Goal: Task Accomplishment & Management: Manage account settings

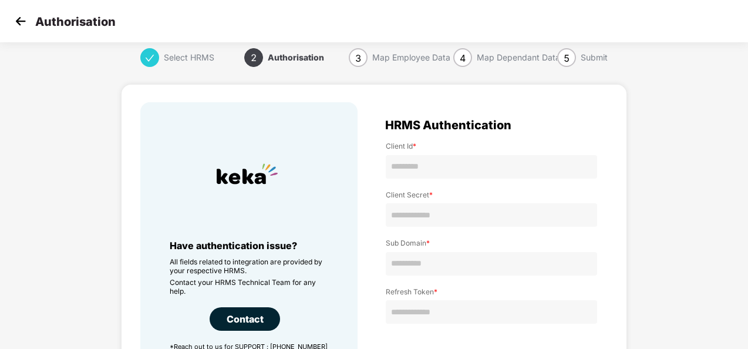
click at [21, 16] on img at bounding box center [21, 21] width 18 height 18
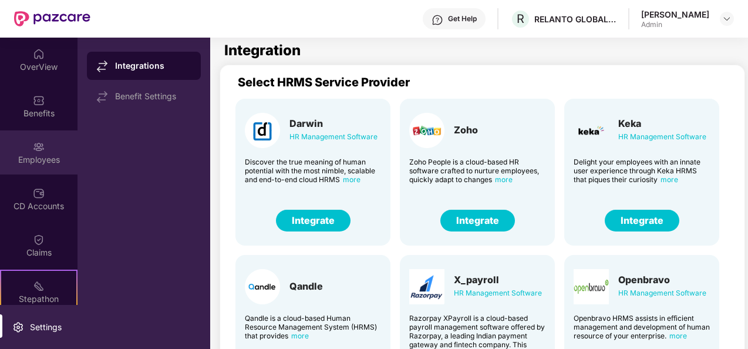
click at [31, 164] on div "Employees" at bounding box center [39, 160] width 78 height 12
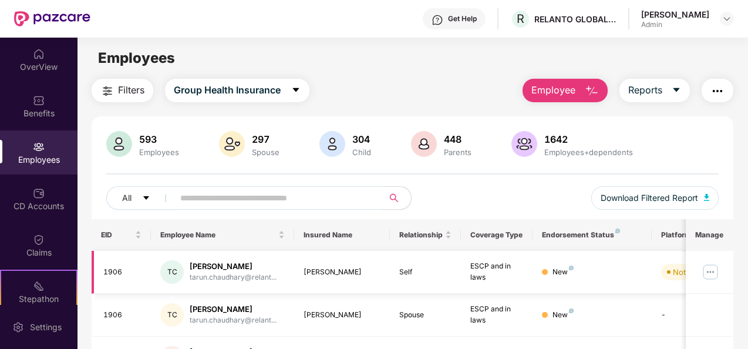
click at [718, 274] on img at bounding box center [710, 272] width 19 height 19
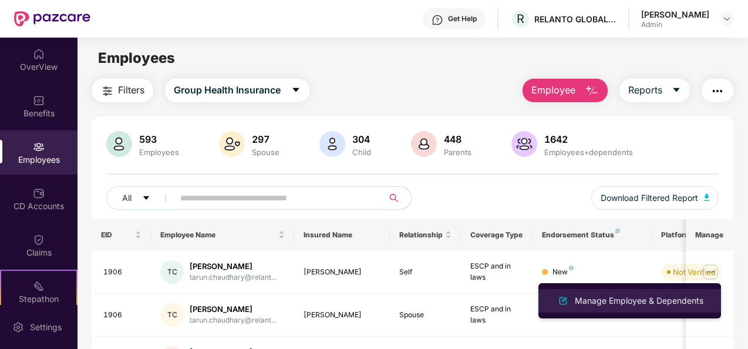
click at [682, 296] on div "Manage Employee & Dependents" at bounding box center [639, 300] width 133 height 13
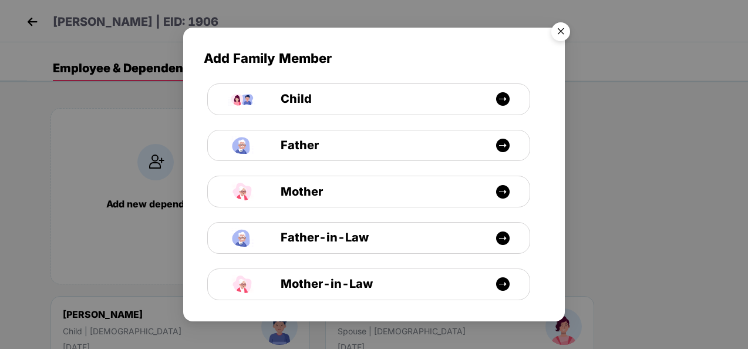
click at [568, 27] on img "Close" at bounding box center [560, 33] width 33 height 33
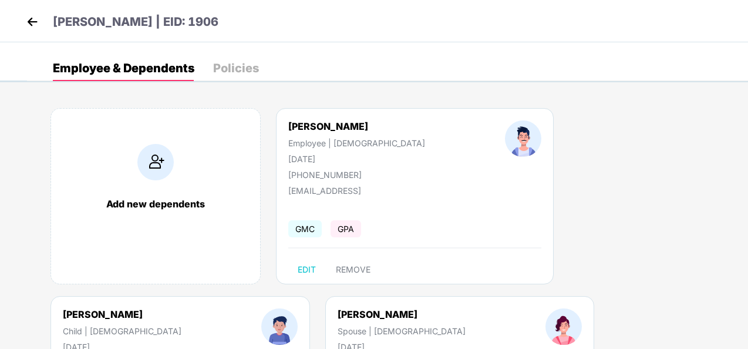
click at [25, 18] on img at bounding box center [32, 22] width 18 height 18
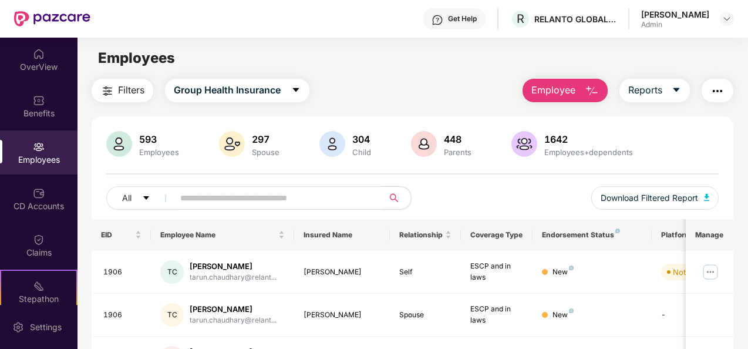
click at [346, 200] on input "text" at bounding box center [273, 198] width 187 height 18
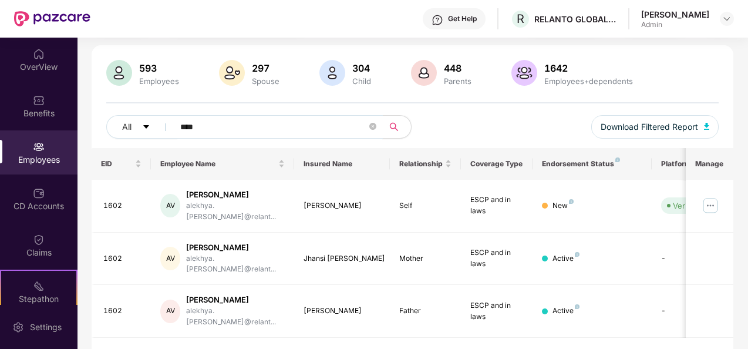
scroll to position [72, 0]
type input "****"
click at [711, 206] on img at bounding box center [710, 205] width 19 height 19
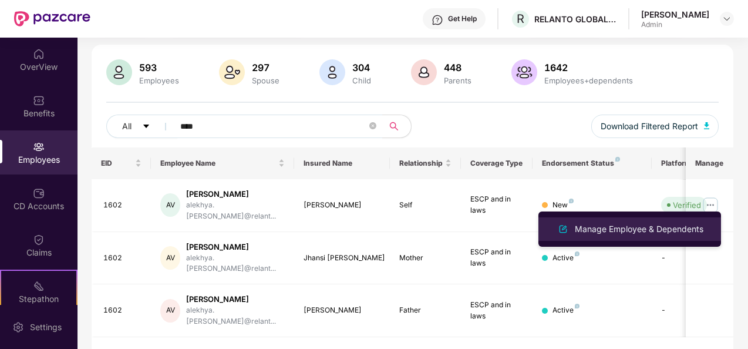
click at [664, 223] on div "Manage Employee & Dependents" at bounding box center [639, 229] width 133 height 13
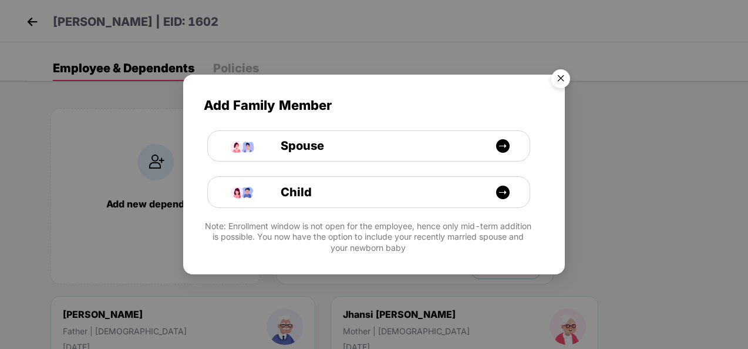
click at [564, 77] on img "Close" at bounding box center [560, 80] width 33 height 33
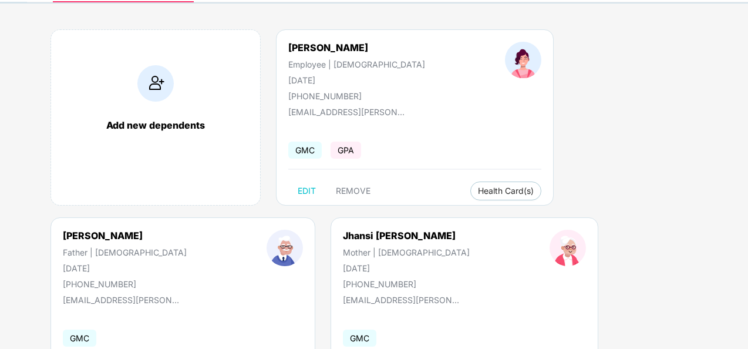
scroll to position [153, 0]
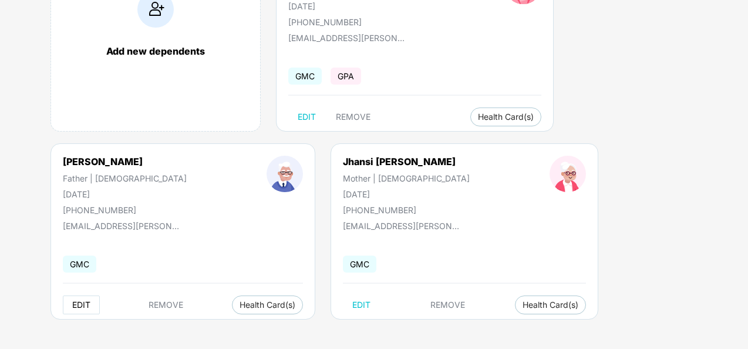
click at [77, 300] on span "EDIT" at bounding box center [81, 304] width 18 height 9
select select "******"
select select "****"
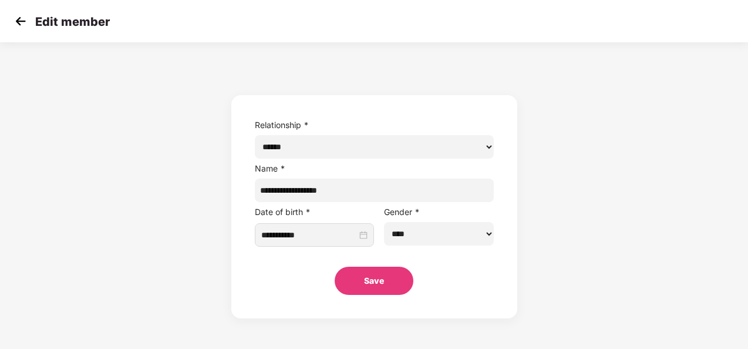
scroll to position [0, 0]
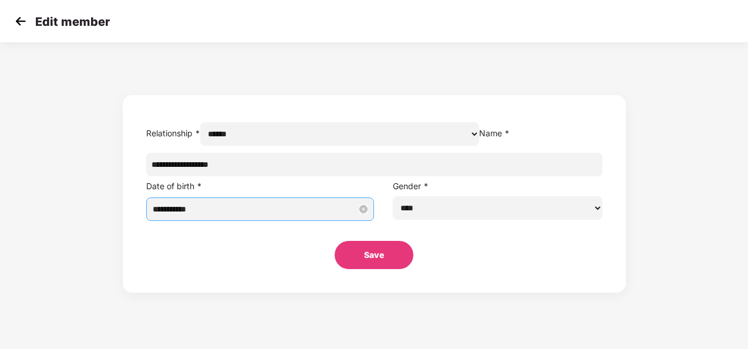
click at [246, 216] on input "**********" at bounding box center [255, 209] width 205 height 13
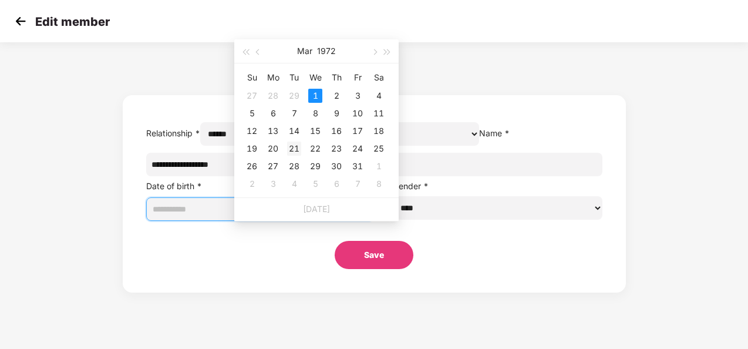
type input "**********"
click at [297, 142] on div "21" at bounding box center [294, 149] width 14 height 14
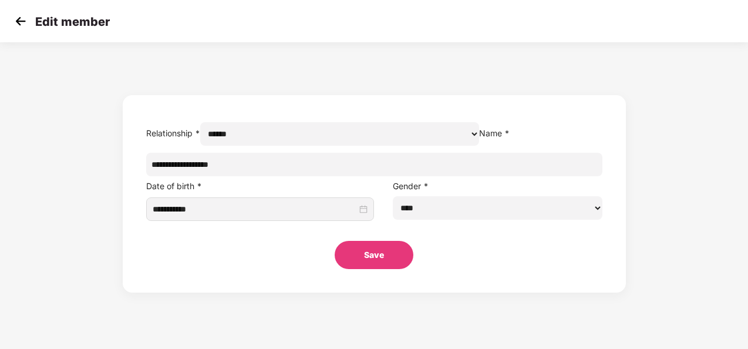
click at [371, 269] on button "Save" at bounding box center [374, 255] width 79 height 28
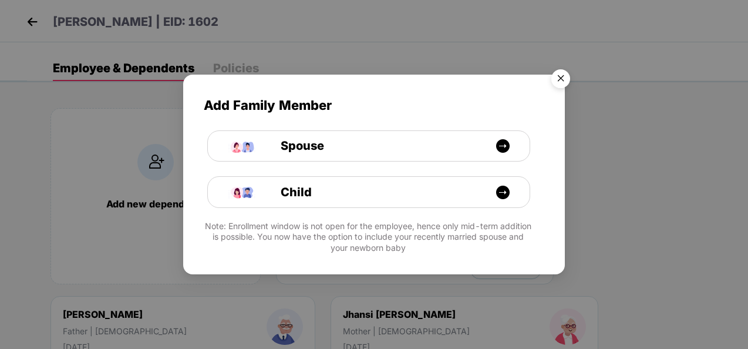
click at [566, 78] on img "Close" at bounding box center [560, 80] width 33 height 33
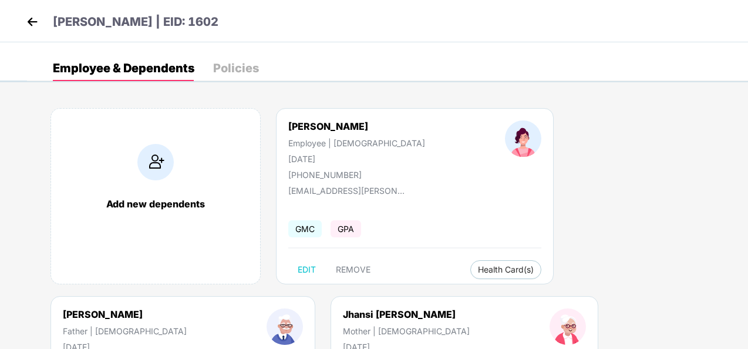
click at [226, 60] on div "Policies" at bounding box center [236, 68] width 46 height 26
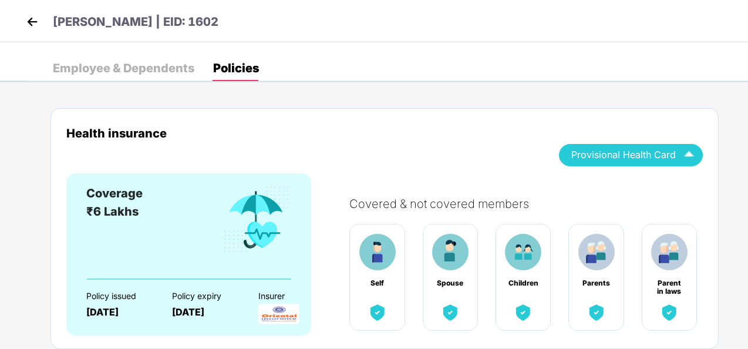
click at [666, 161] on div "Provisional Health Card" at bounding box center [630, 154] width 119 height 21
click at [40, 26] on img at bounding box center [32, 22] width 18 height 18
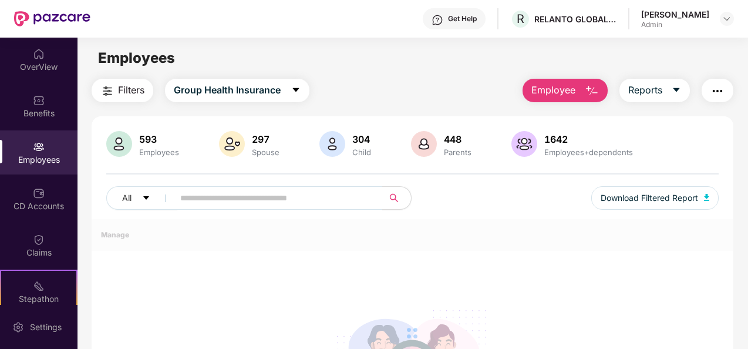
click at [40, 65] on div "OverView" at bounding box center [39, 67] width 78 height 12
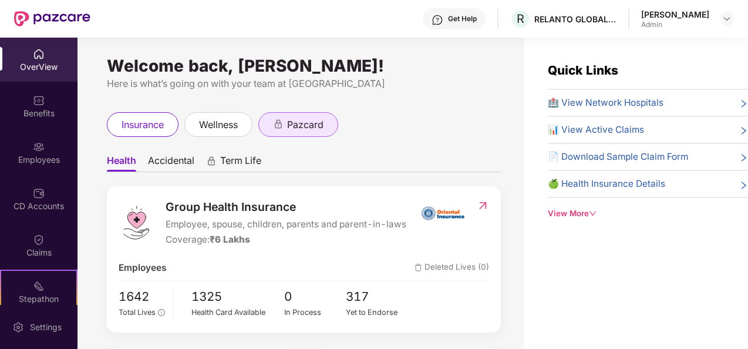
click at [277, 122] on icon "animation" at bounding box center [278, 124] width 11 height 11
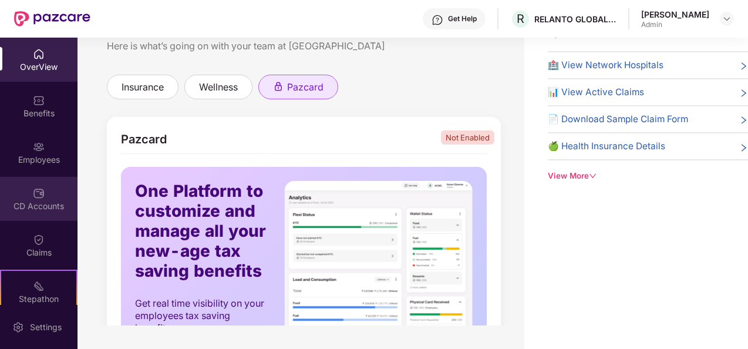
click at [38, 208] on div "CD Accounts" at bounding box center [39, 206] width 78 height 12
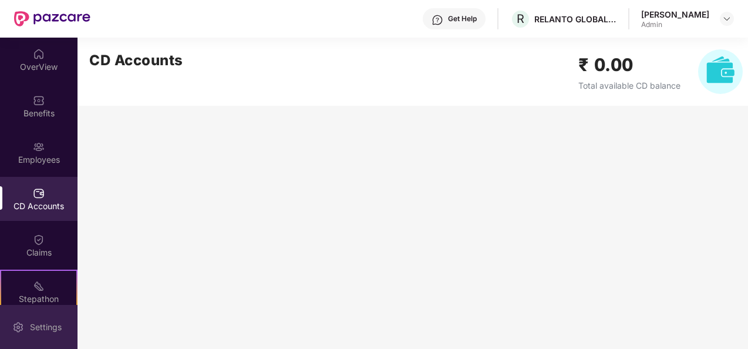
click at [43, 305] on div "Settings" at bounding box center [39, 327] width 78 height 44
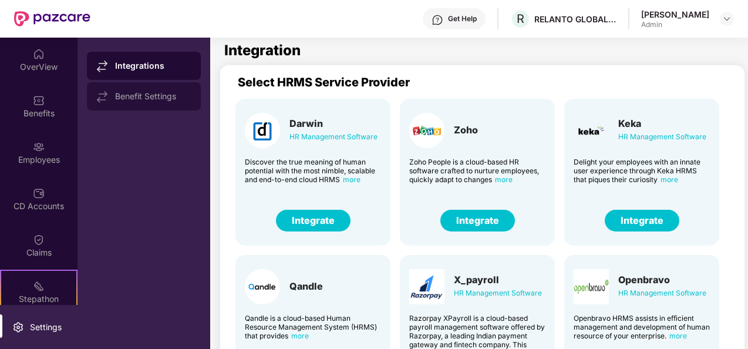
click at [142, 95] on div "Benefit Settings" at bounding box center [153, 96] width 76 height 9
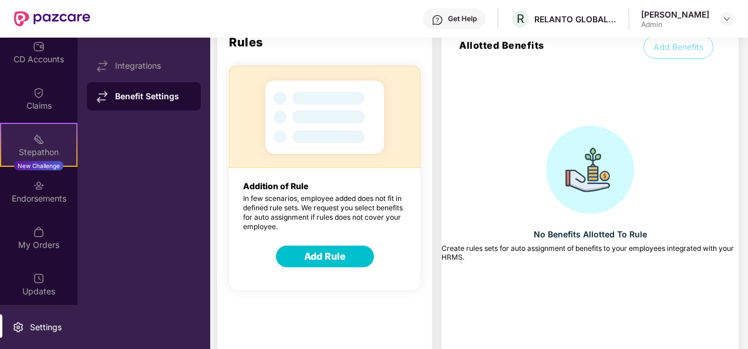
scroll to position [150, 0]
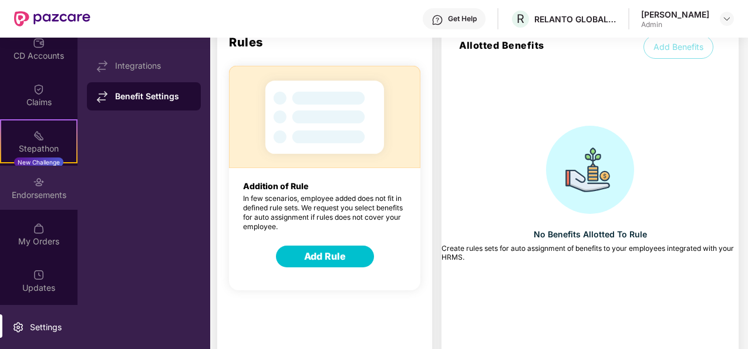
click at [50, 196] on div "Endorsements" at bounding box center [39, 195] width 78 height 12
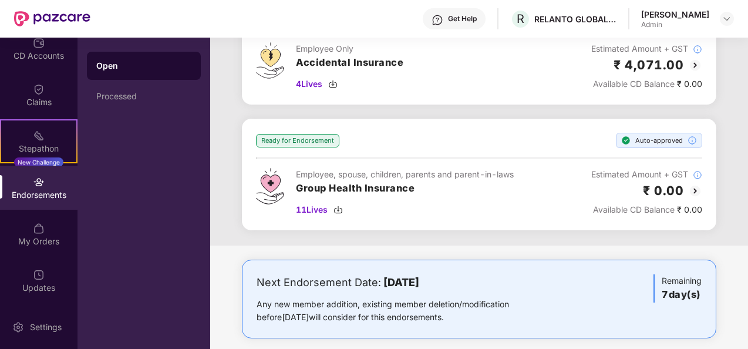
scroll to position [497, 0]
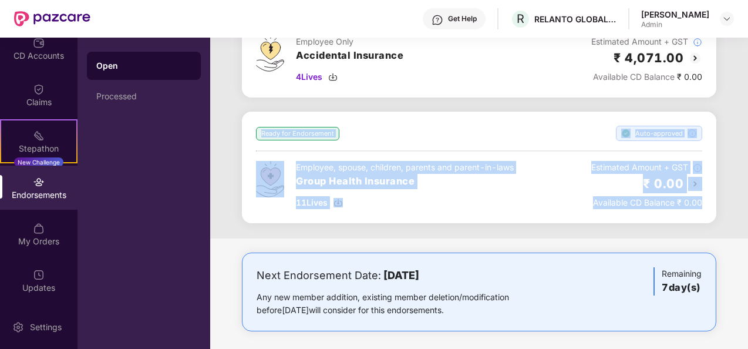
drag, startPoint x: 284, startPoint y: 121, endPoint x: 713, endPoint y: 207, distance: 437.8
click at [713, 207] on div "Ready for Endorsement Auto-approved Employee, spouse, children, parents and par…" at bounding box center [479, 168] width 475 height 112
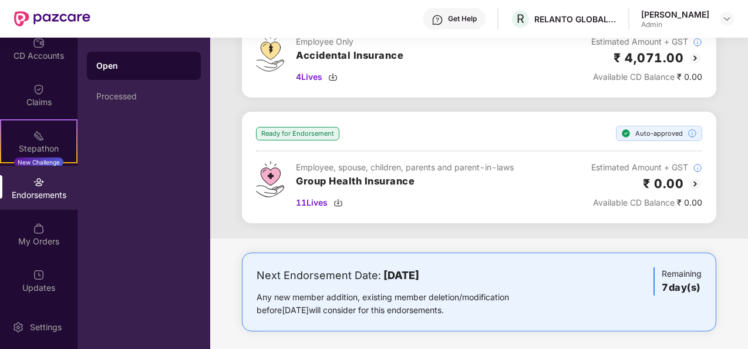
drag, startPoint x: 713, startPoint y: 207, endPoint x: 219, endPoint y: 118, distance: 501.8
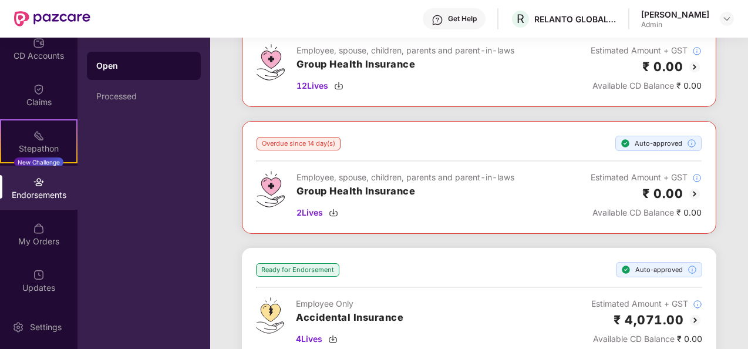
scroll to position [294, 0]
